Goal: Information Seeking & Learning: Check status

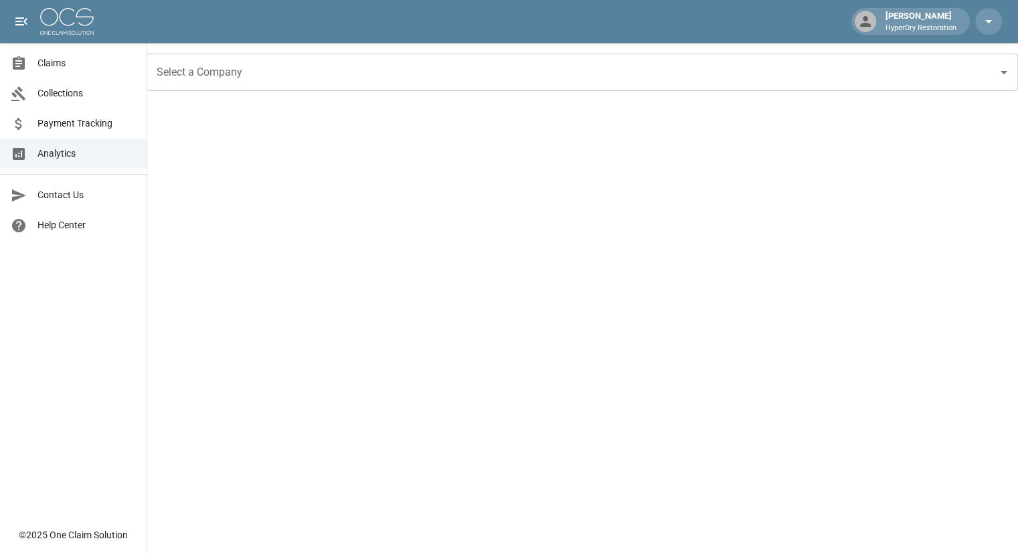
click at [67, 51] on link "Claims" at bounding box center [73, 63] width 147 height 30
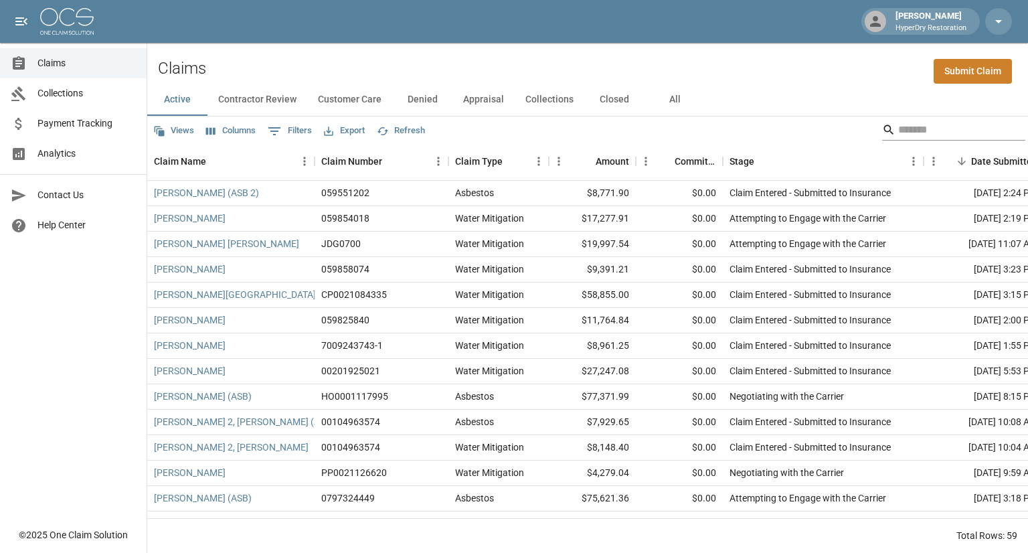
click at [898, 130] on input "Search" at bounding box center [951, 129] width 107 height 21
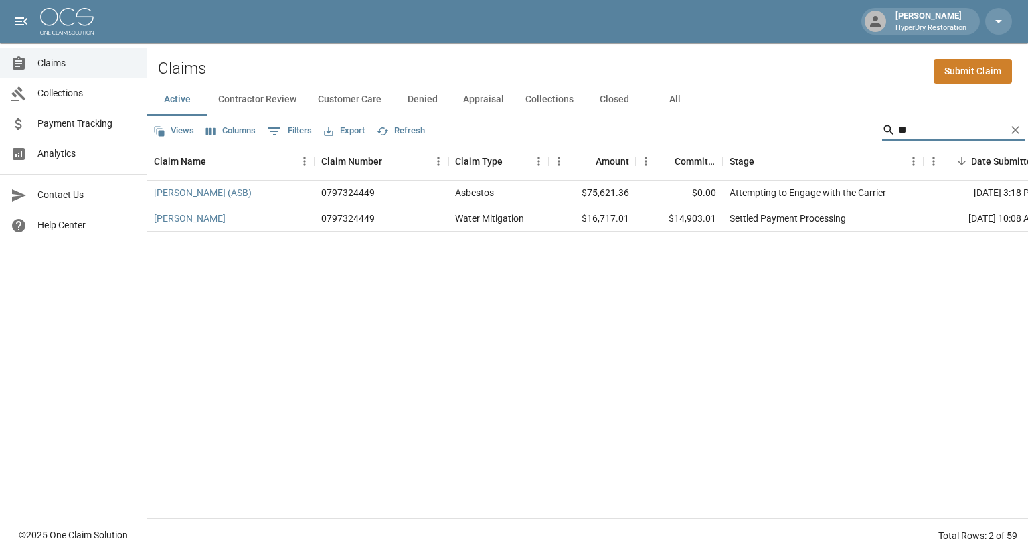
type input "*"
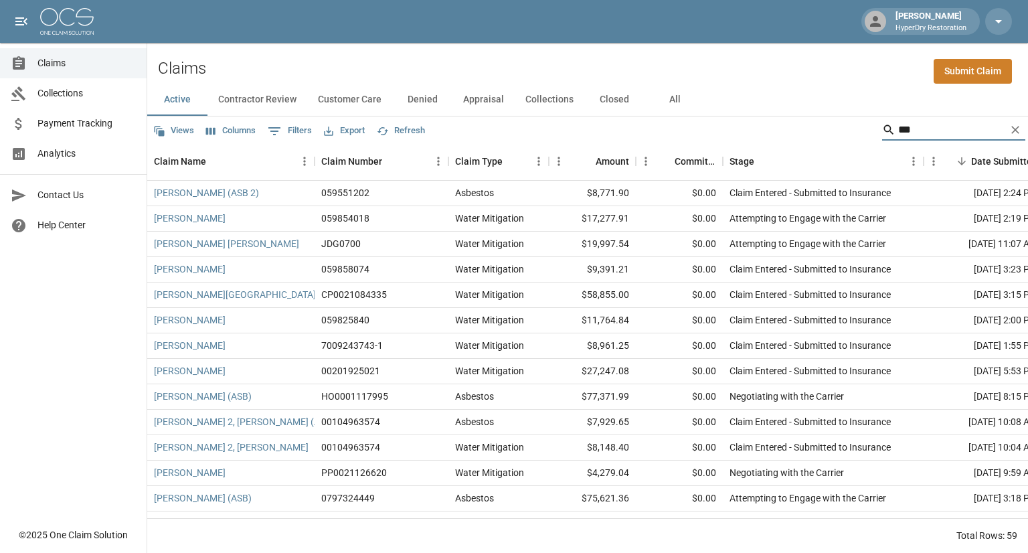
type input "****"
click at [907, 122] on input "Search" at bounding box center [951, 129] width 107 height 21
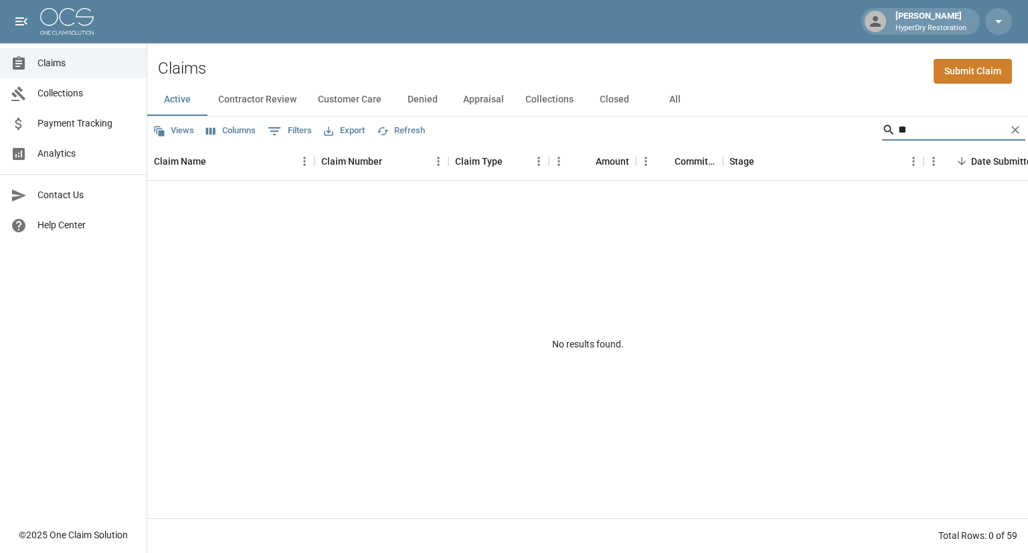
type input "*"
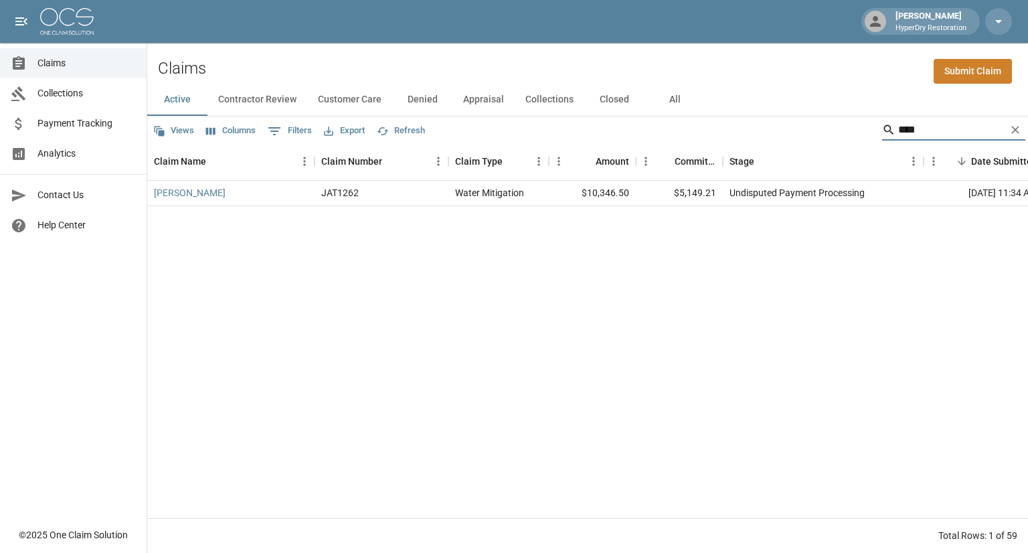
type input "****"
click at [678, 105] on button "All" at bounding box center [674, 100] width 60 height 32
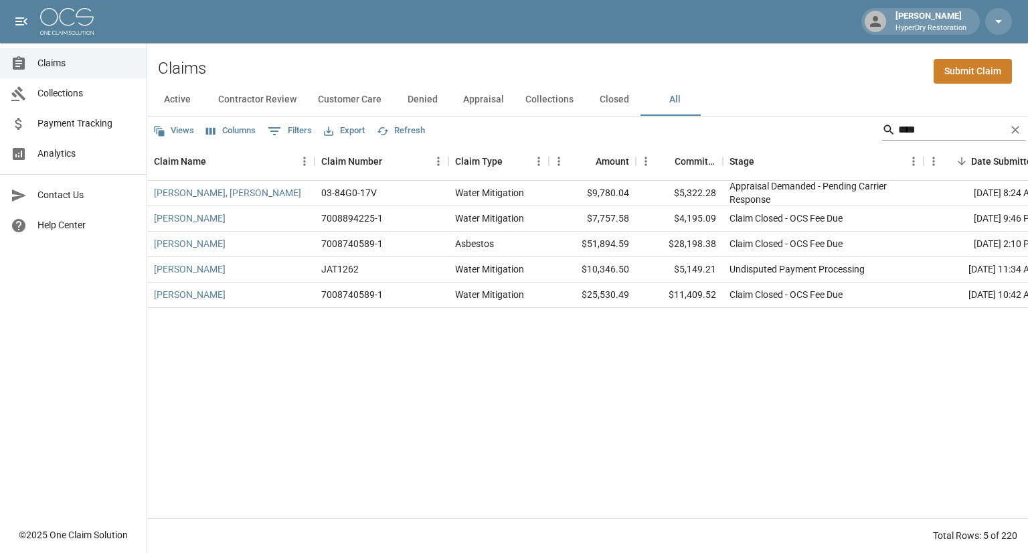
click at [910, 134] on input "****" at bounding box center [951, 129] width 107 height 21
type input "*****"
click at [211, 270] on link "Fahrenholz, Chris" at bounding box center [190, 268] width 72 height 13
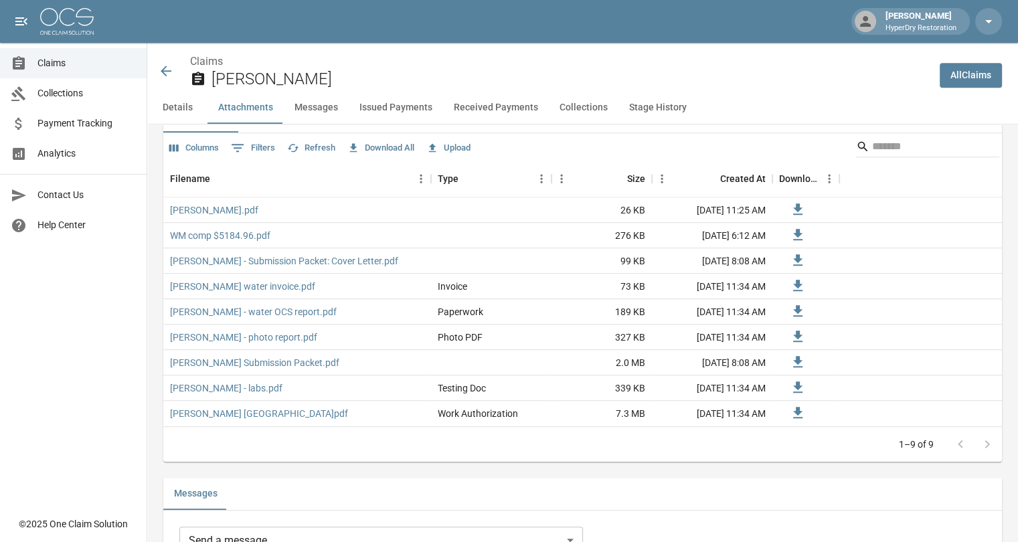
scroll to position [811, 0]
click at [381, 106] on button "Issued Payments" at bounding box center [396, 108] width 94 height 32
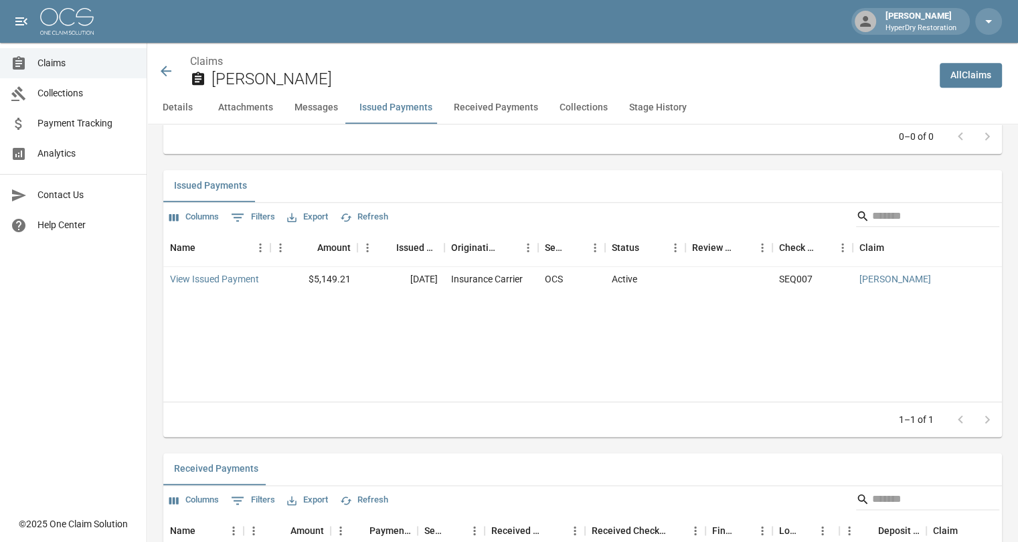
scroll to position [1499, 0]
click at [482, 108] on button "Received Payments" at bounding box center [496, 108] width 106 height 32
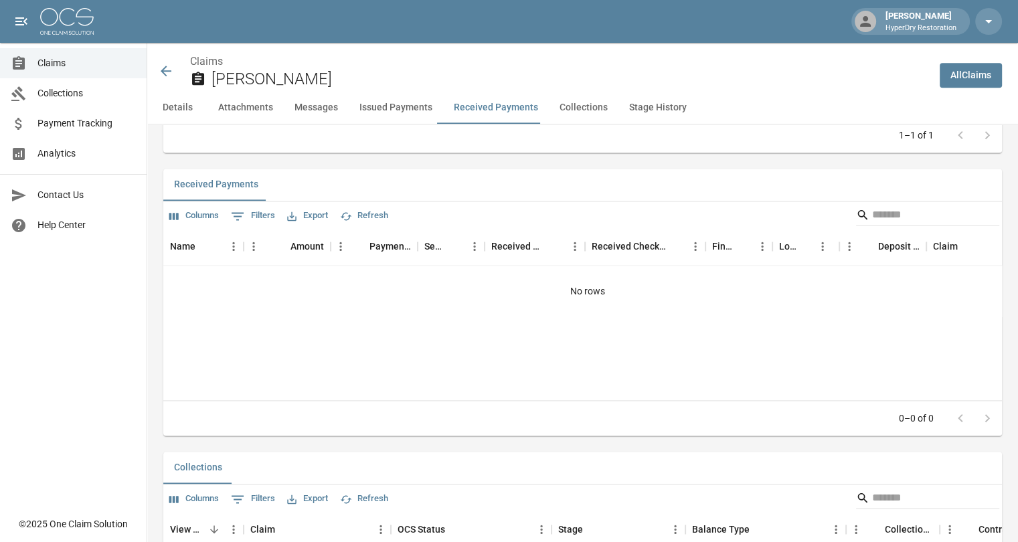
click at [391, 106] on button "Issued Payments" at bounding box center [396, 108] width 94 height 32
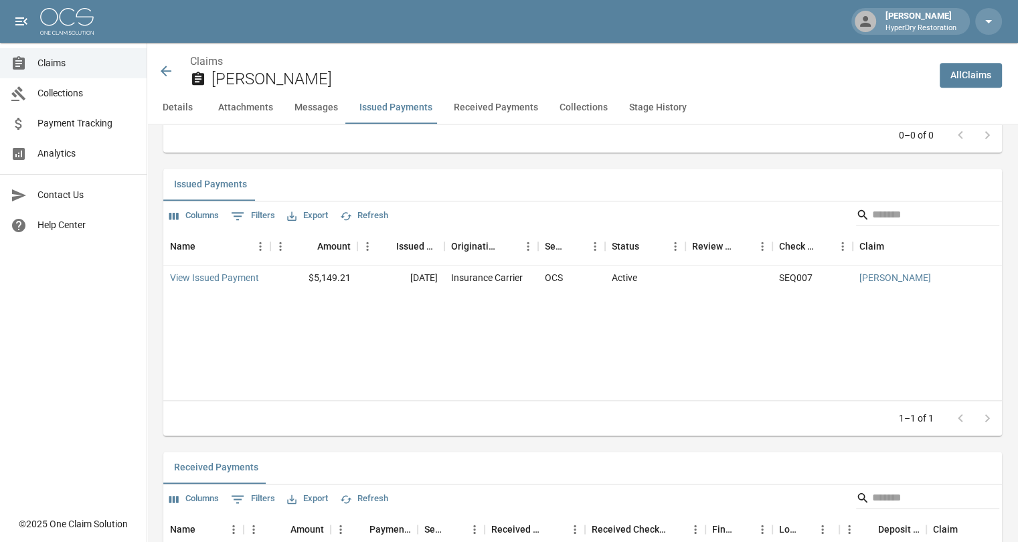
click at [163, 73] on icon at bounding box center [166, 71] width 11 height 11
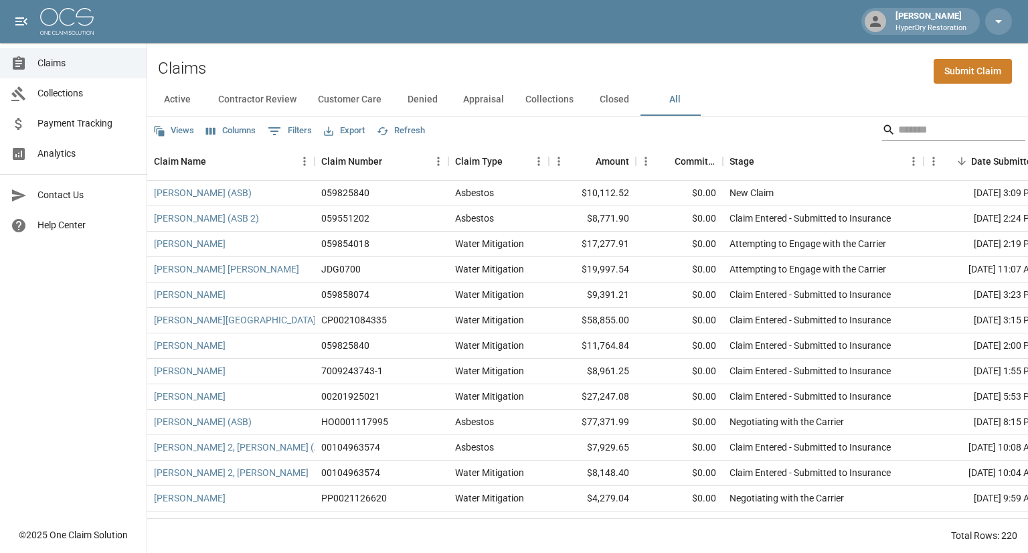
click at [918, 128] on input "Search" at bounding box center [951, 129] width 107 height 21
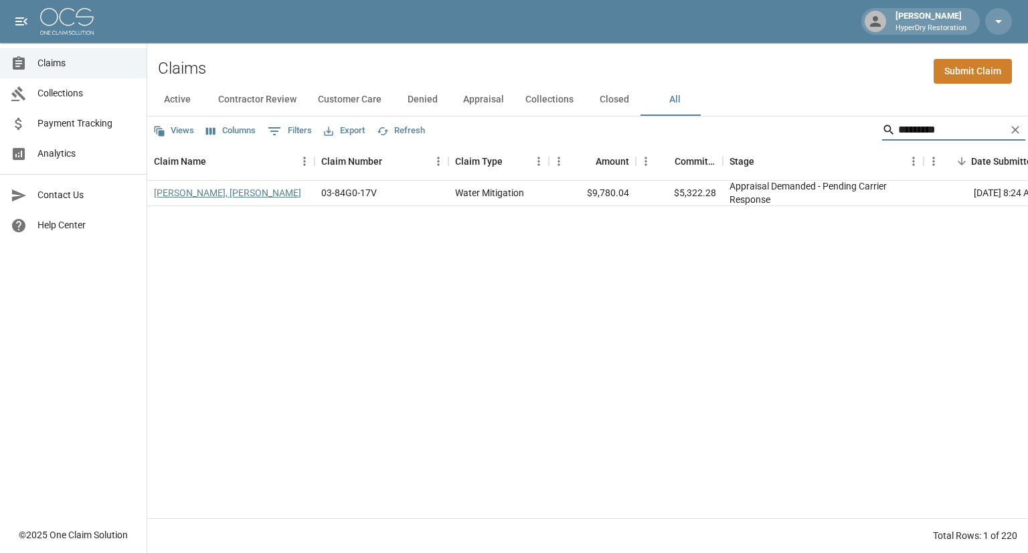
type input "*********"
click at [272, 197] on link "Fisher-Bandoszeskib, Christine" at bounding box center [227, 192] width 147 height 13
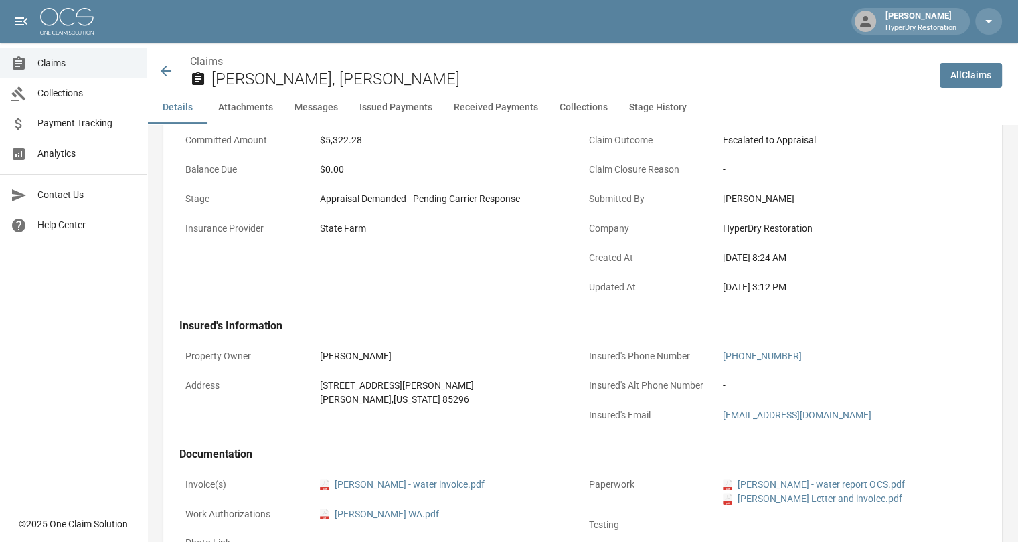
scroll to position [206, 0]
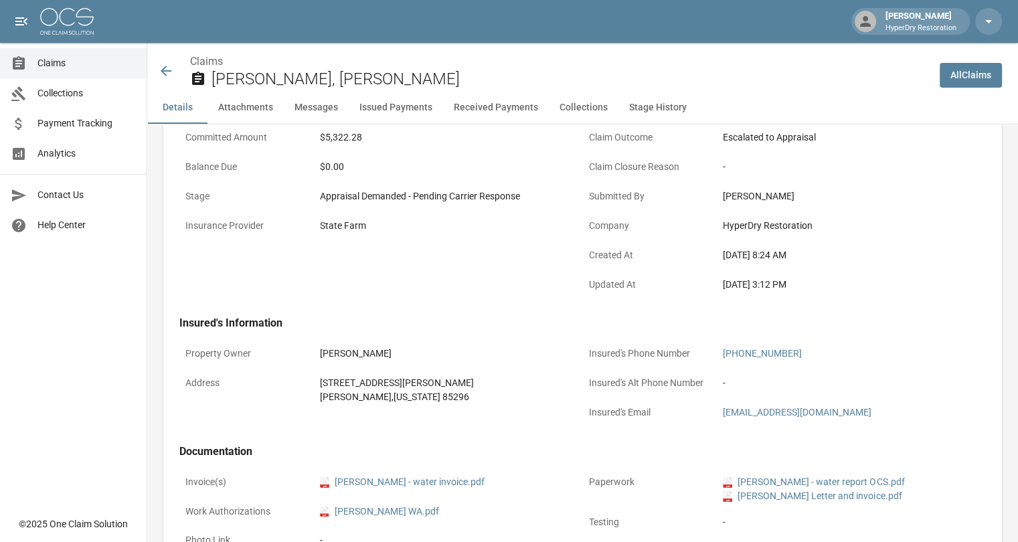
click at [405, 110] on button "Issued Payments" at bounding box center [396, 108] width 94 height 32
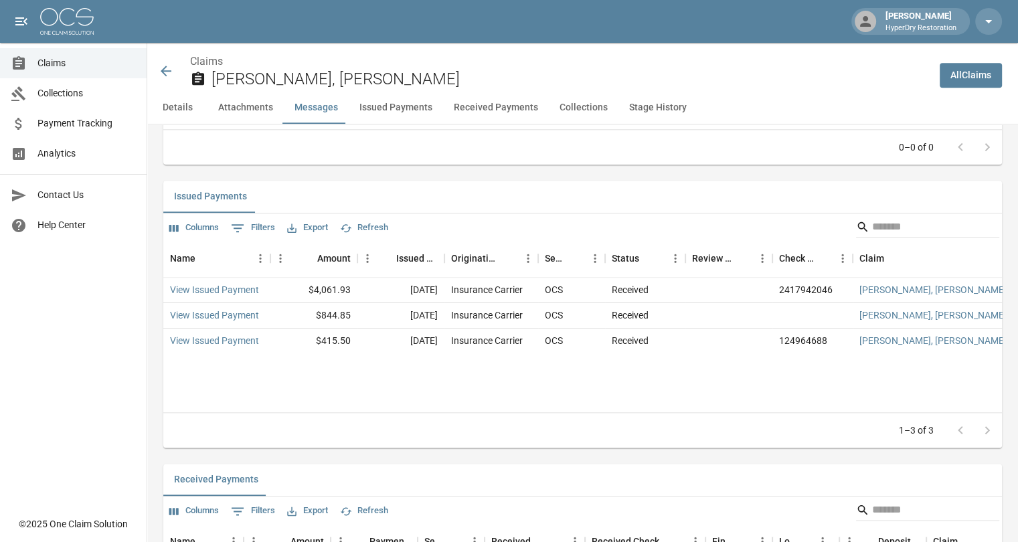
scroll to position [1525, 0]
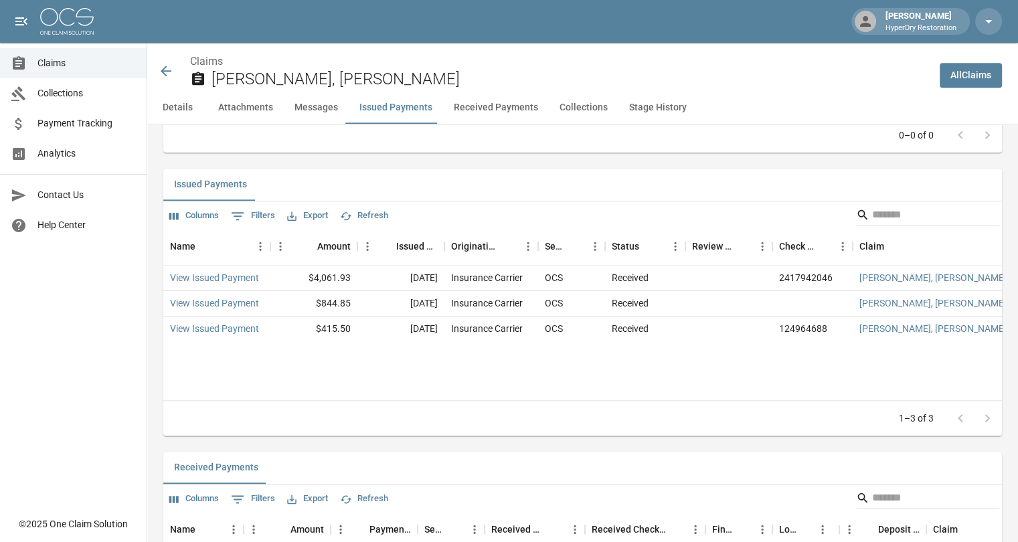
click at [466, 110] on button "Received Payments" at bounding box center [496, 108] width 106 height 32
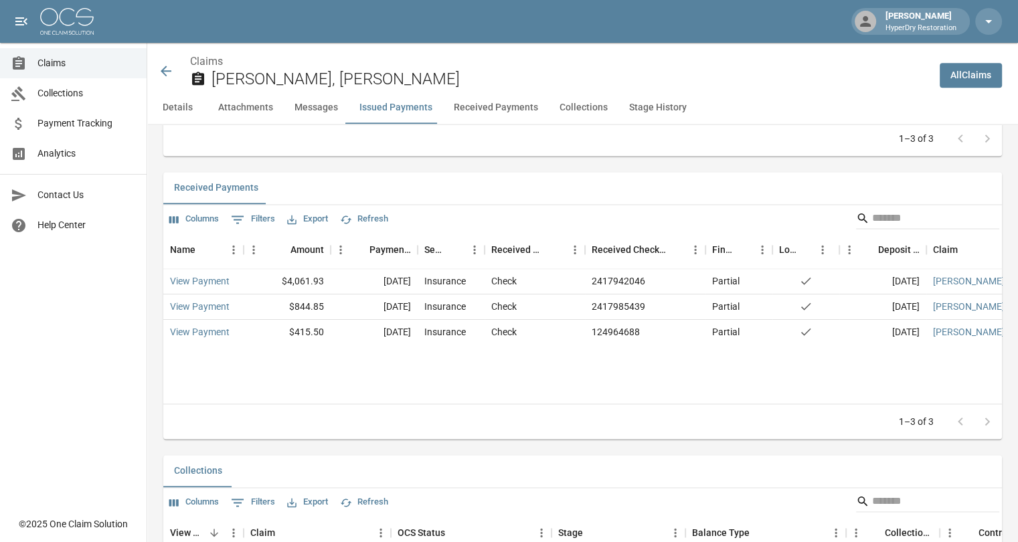
scroll to position [1808, 0]
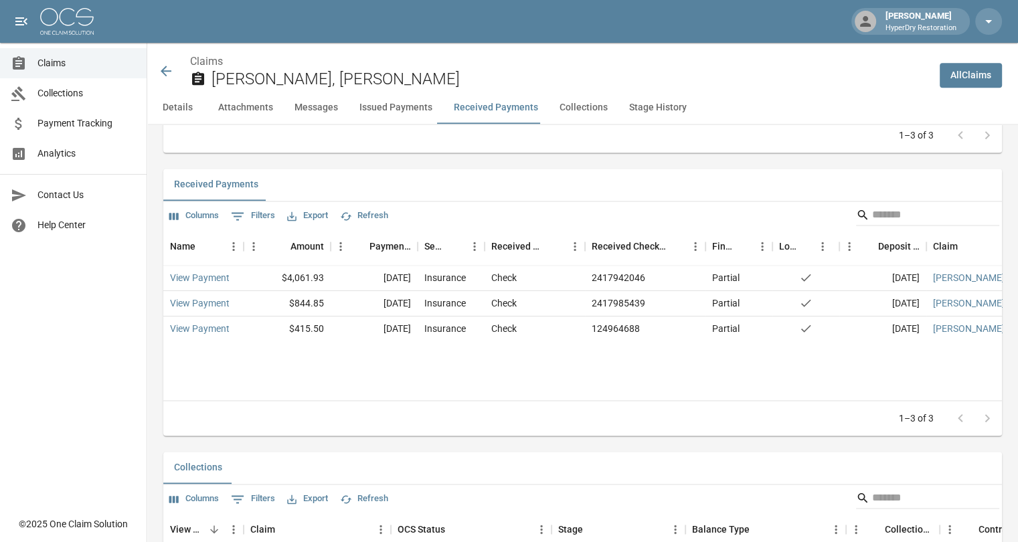
click at [174, 69] on div "Claims Fisher-Bandoszeskib, Christine" at bounding box center [543, 71] width 771 height 35
click at [163, 68] on icon at bounding box center [166, 71] width 11 height 11
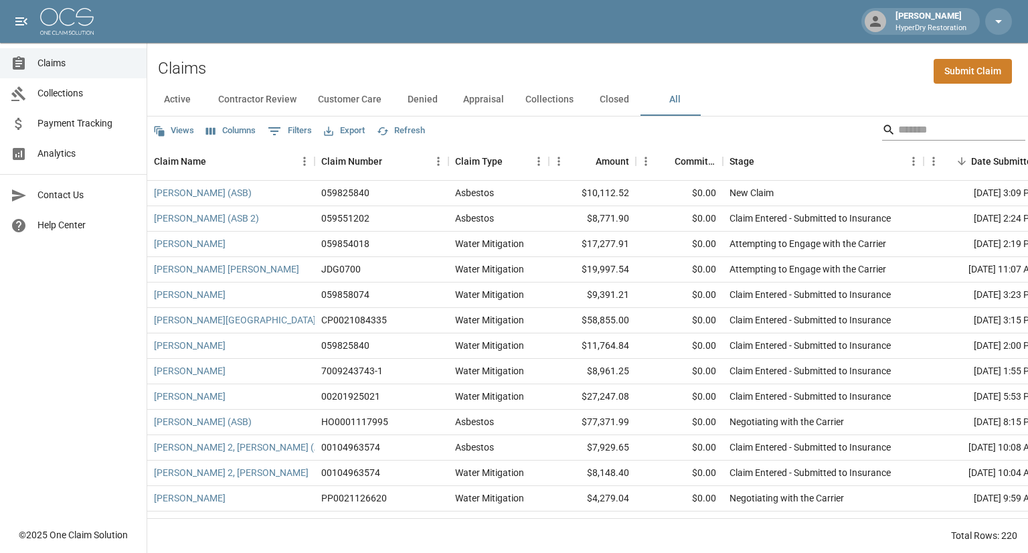
click at [909, 130] on input "Search" at bounding box center [951, 129] width 107 height 21
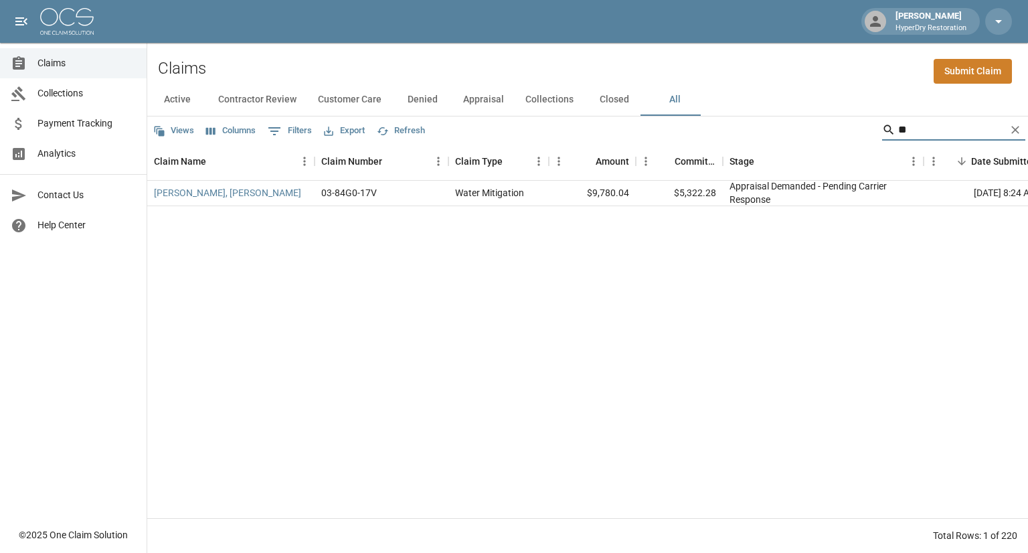
type input "*"
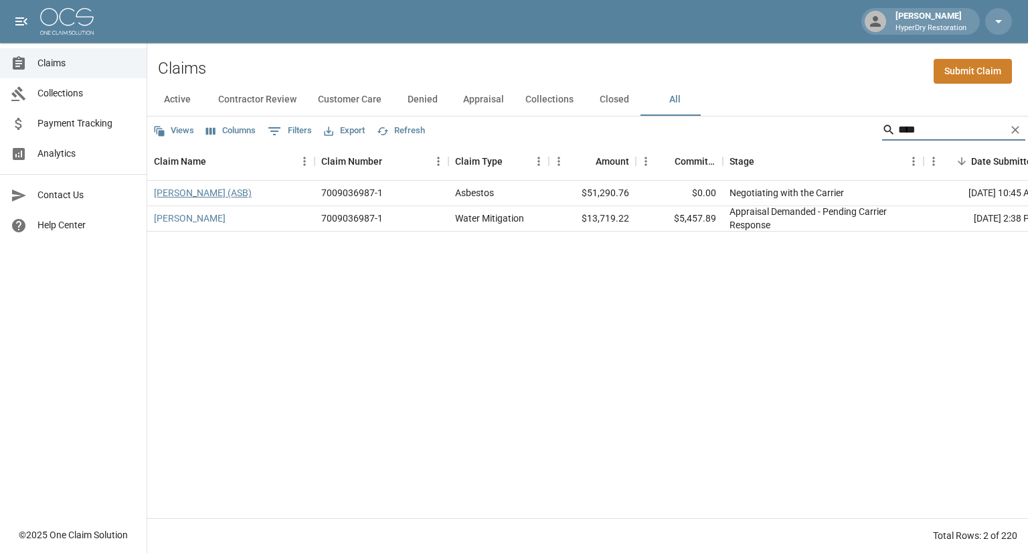
type input "****"
click at [227, 191] on link "Vargas, Claudia (ASB)" at bounding box center [203, 192] width 98 height 13
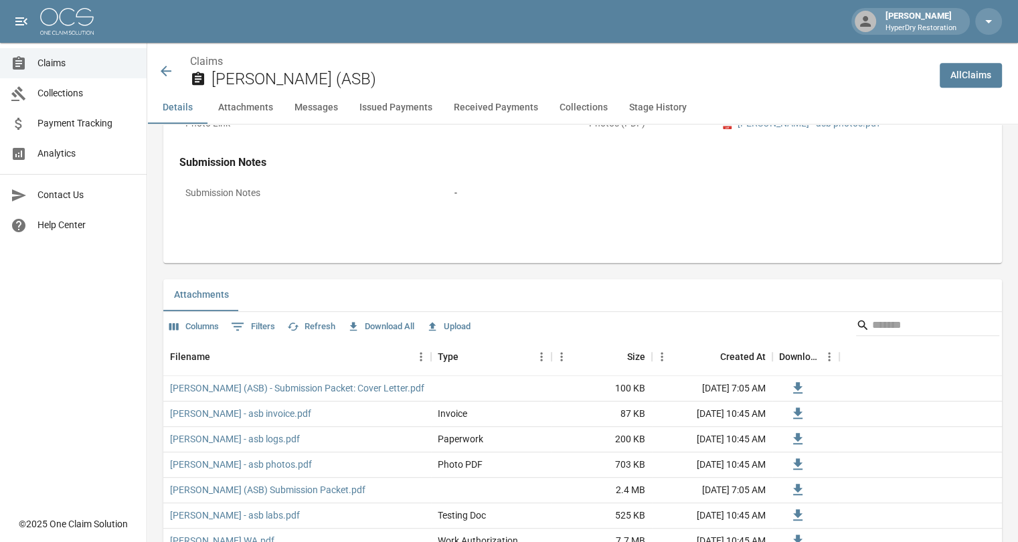
scroll to position [670, 0]
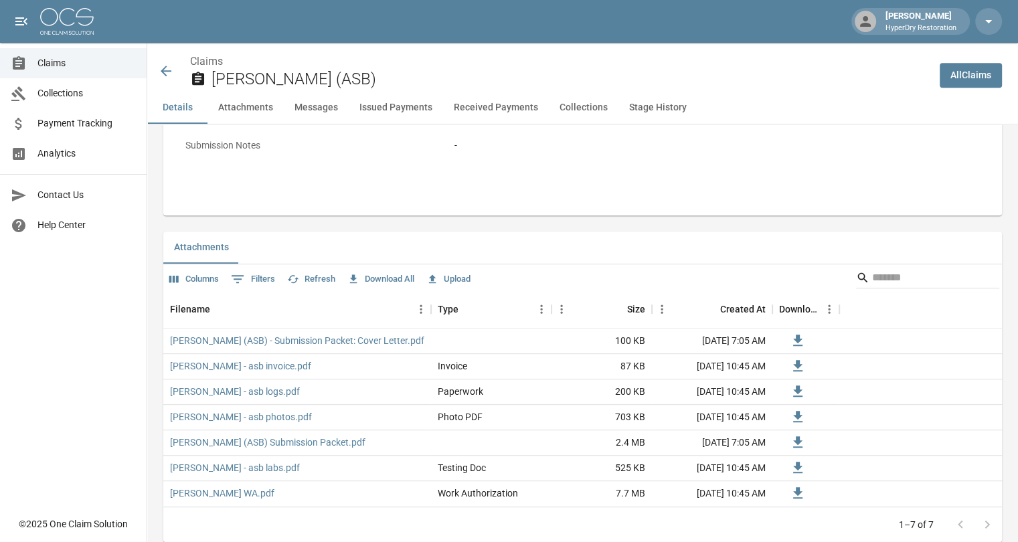
click at [166, 70] on icon at bounding box center [166, 71] width 16 height 16
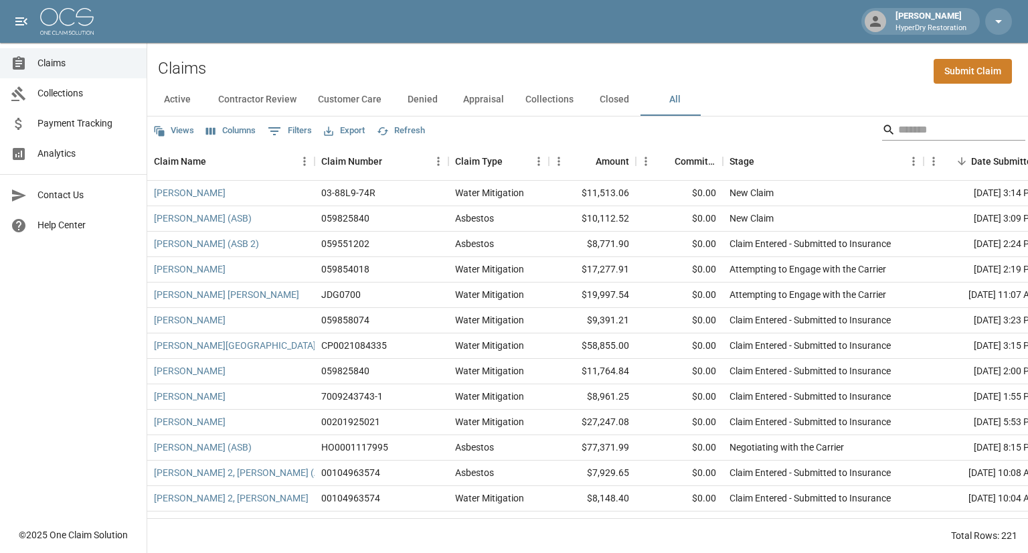
click at [898, 129] on input "Search" at bounding box center [951, 129] width 107 height 21
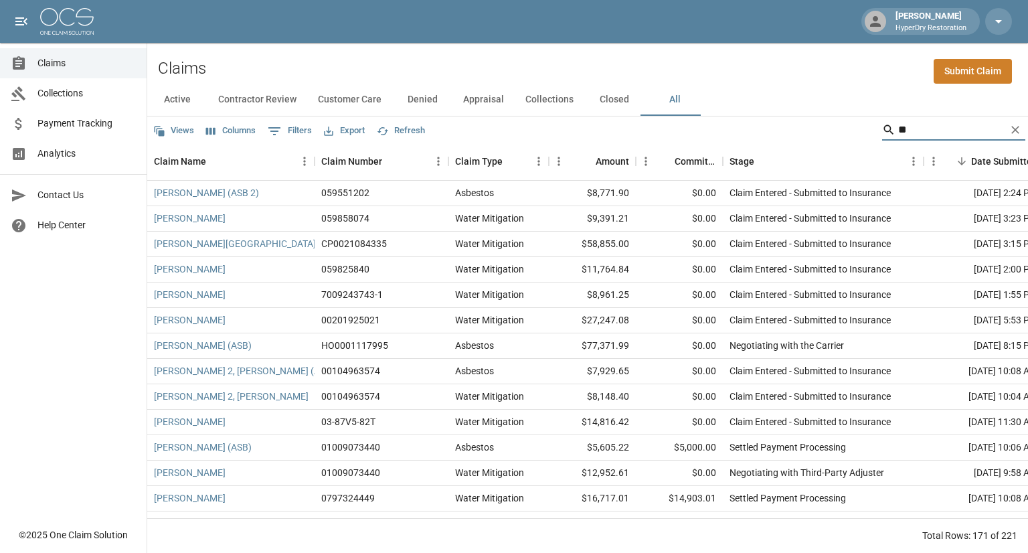
type input "*"
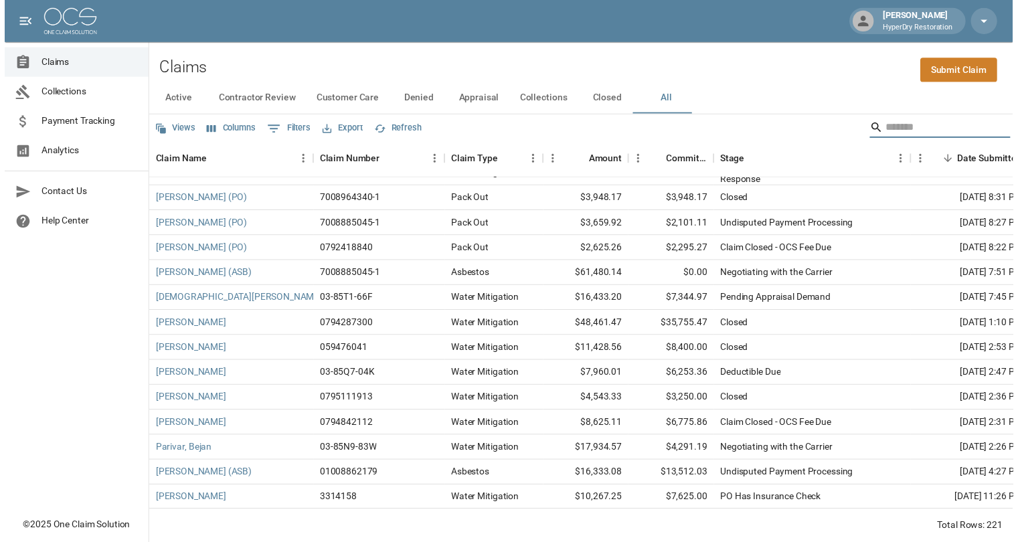
scroll to position [1695, 0]
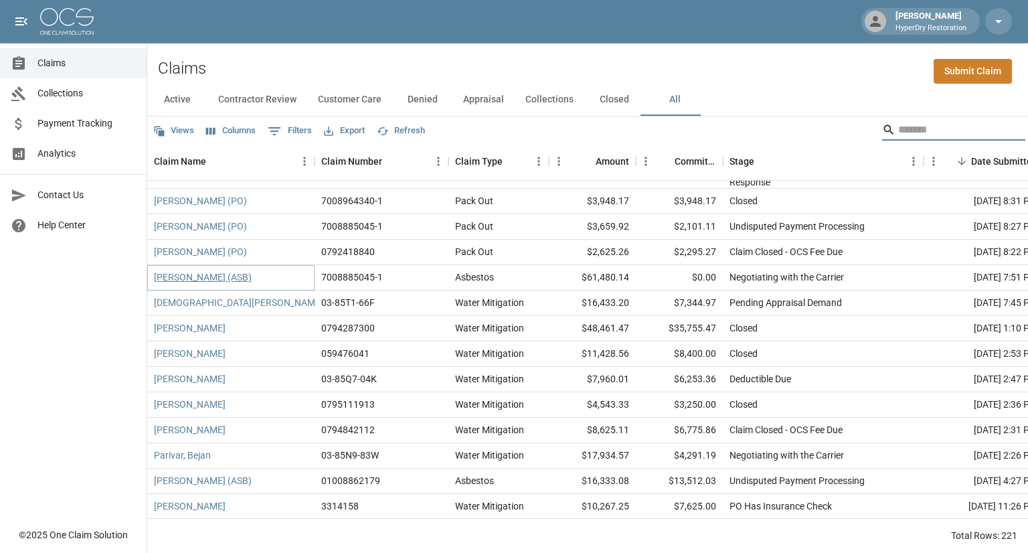
click at [201, 276] on link "Rosales, Karen (ASB)" at bounding box center [203, 276] width 98 height 13
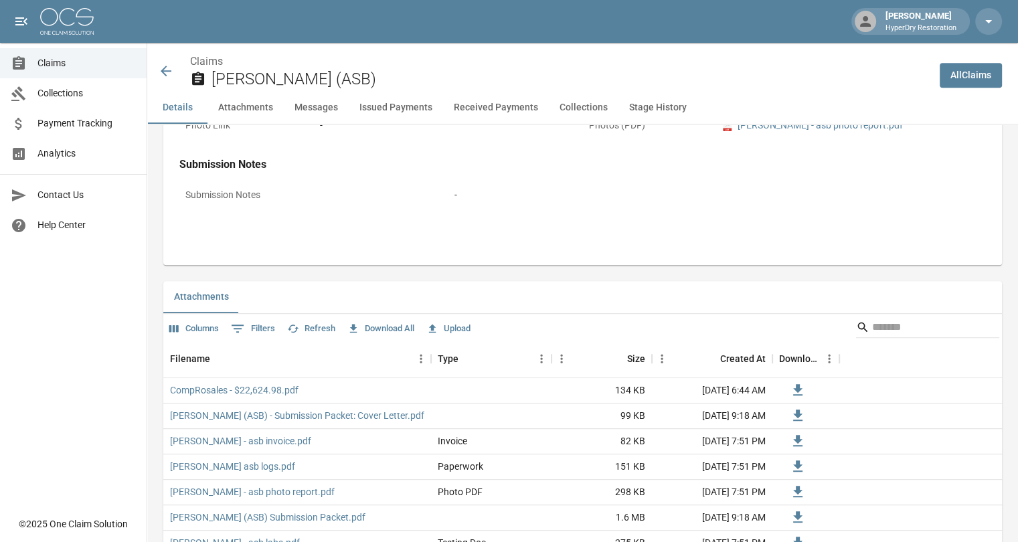
scroll to position [621, 0]
click at [257, 389] on link "CompRosales - $22,624.98.pdf" at bounding box center [234, 389] width 128 height 13
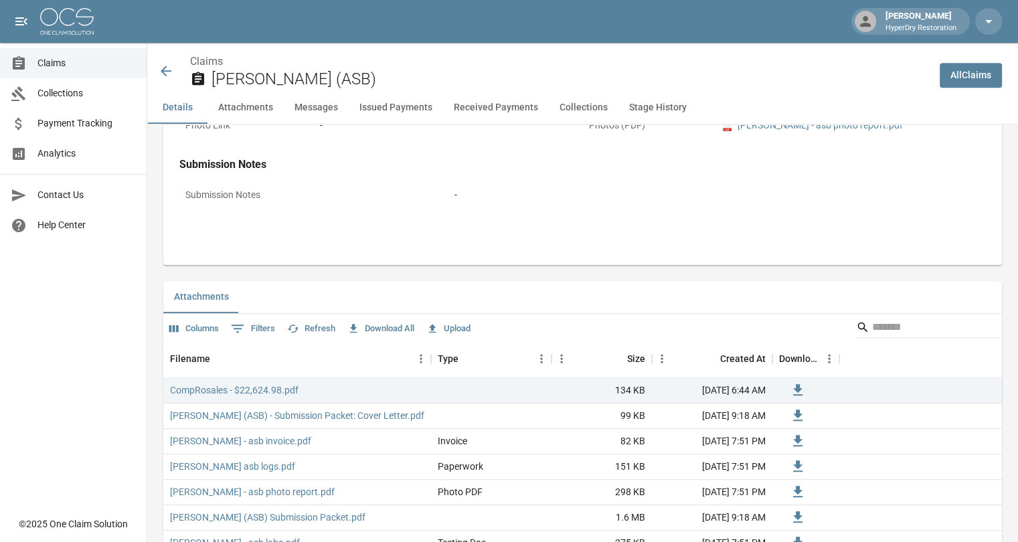
click at [167, 72] on icon at bounding box center [166, 71] width 11 height 11
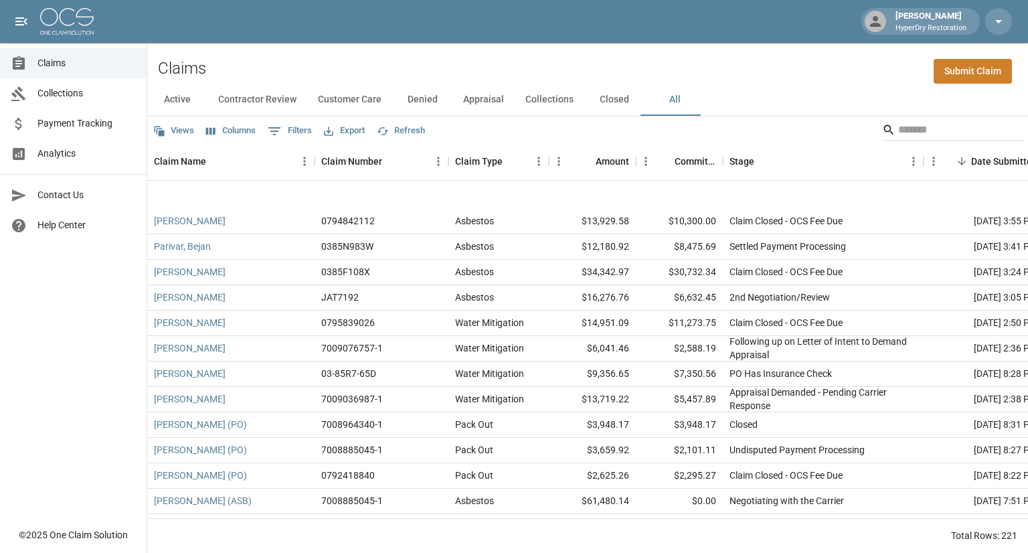
scroll to position [1365, 0]
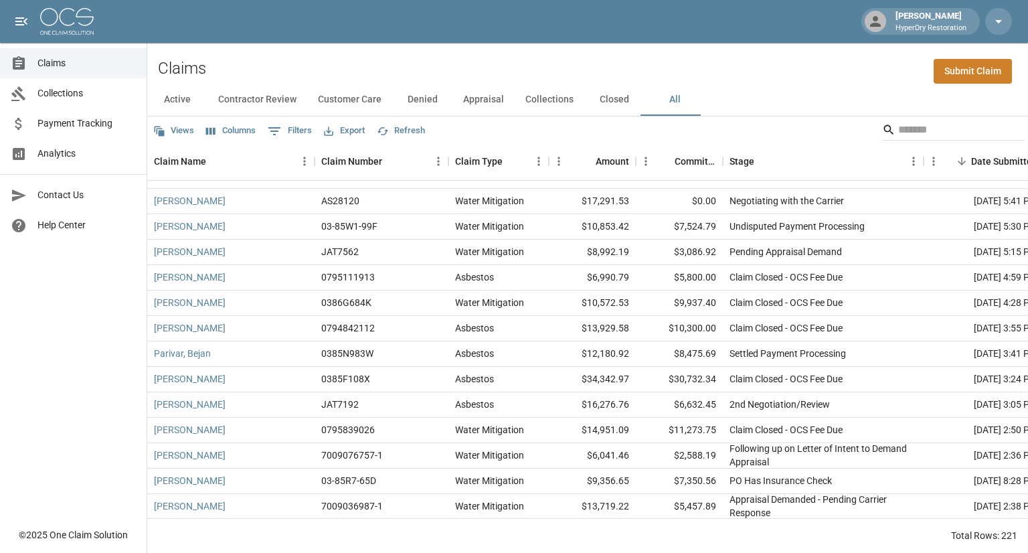
click at [173, 105] on button "Active" at bounding box center [177, 100] width 60 height 32
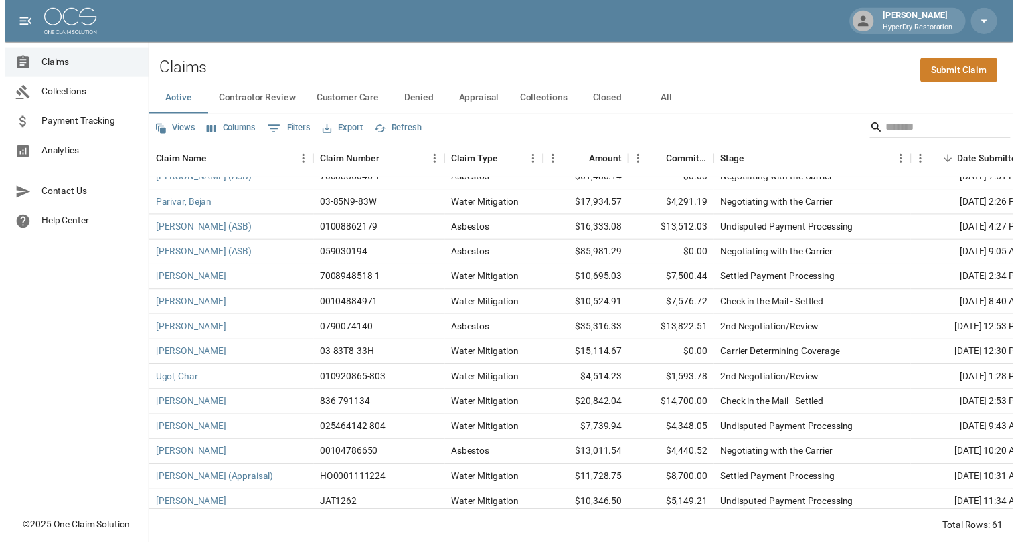
scroll to position [1154, 0]
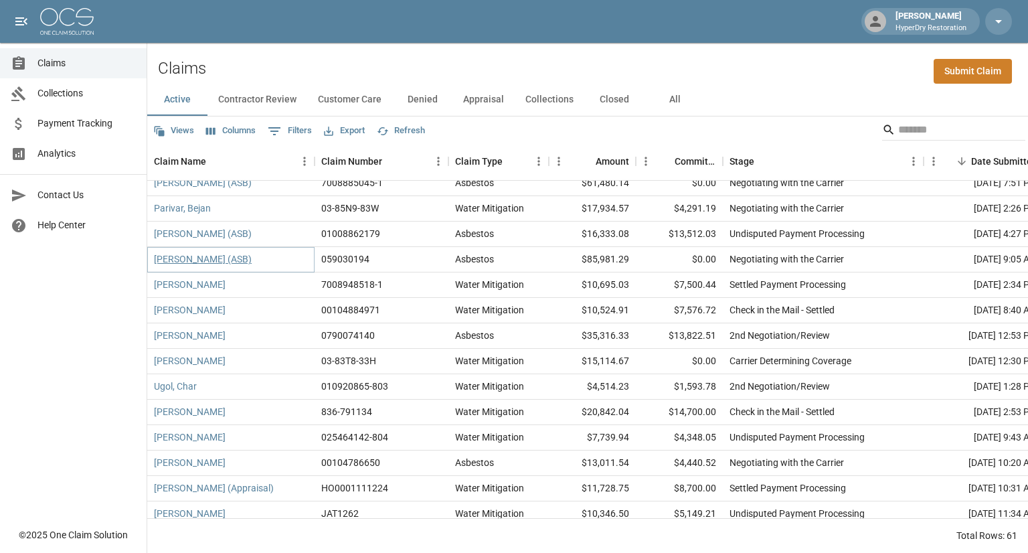
click at [234, 260] on link "Rodriguez, Josefina (ASB)" at bounding box center [203, 258] width 98 height 13
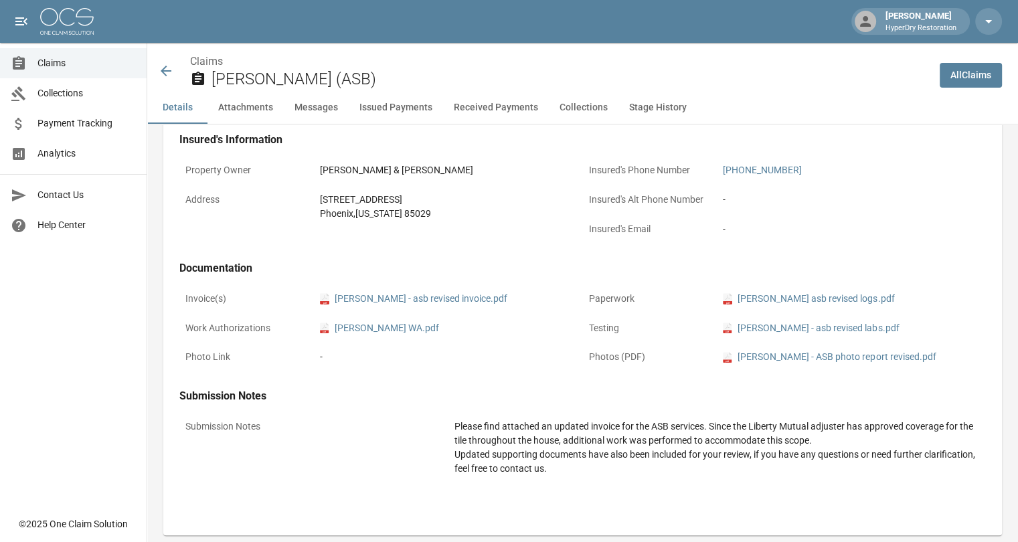
scroll to position [388, 0]
click at [477, 332] on li "pdf Rodriguez WA.pdf" at bounding box center [448, 329] width 257 height 14
click at [165, 67] on icon at bounding box center [166, 71] width 11 height 11
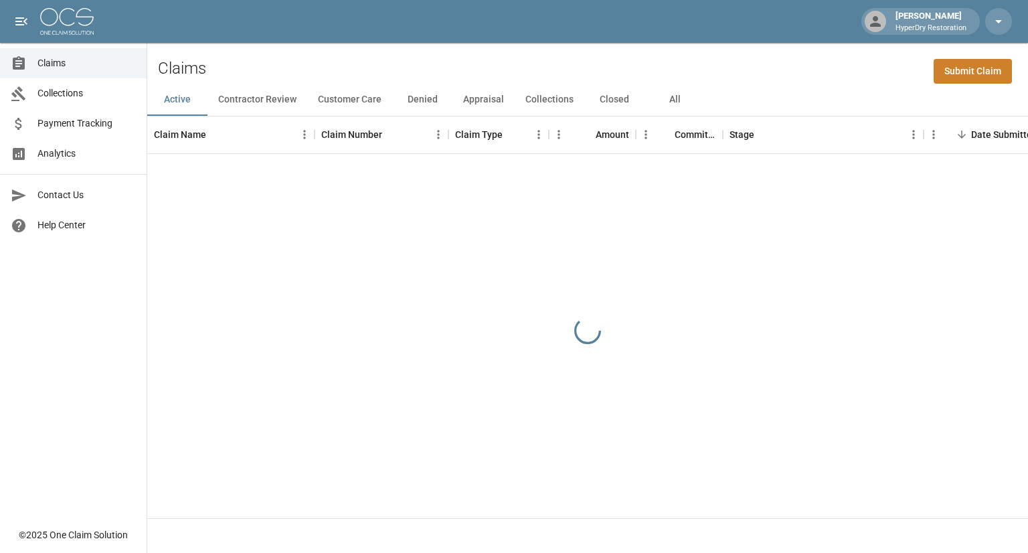
click at [668, 92] on button "All" at bounding box center [674, 100] width 60 height 32
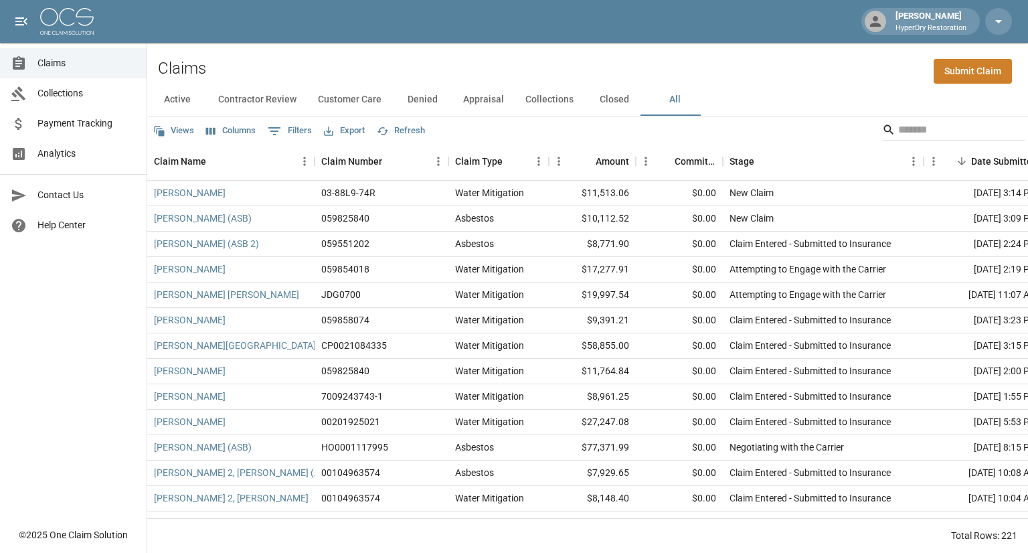
click at [71, 68] on span "Claims" at bounding box center [86, 63] width 98 height 14
